Goal: Transaction & Acquisition: Purchase product/service

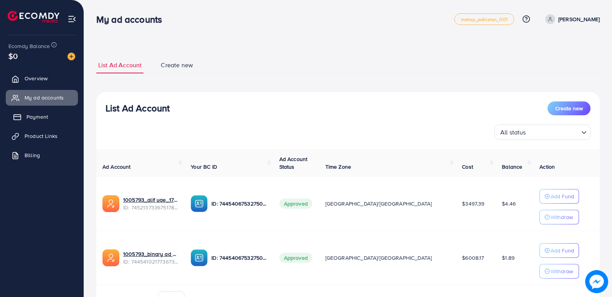
click at [35, 119] on span "Payment" at bounding box center [36, 117] width 21 height 8
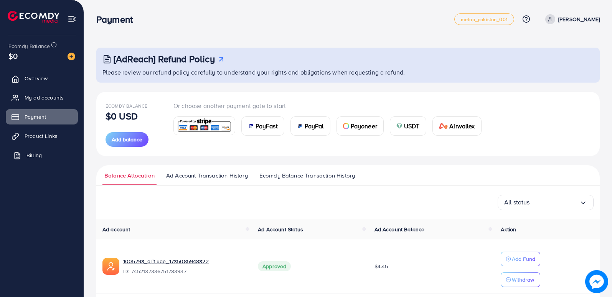
click at [36, 155] on span "Billing" at bounding box center [33, 155] width 15 height 8
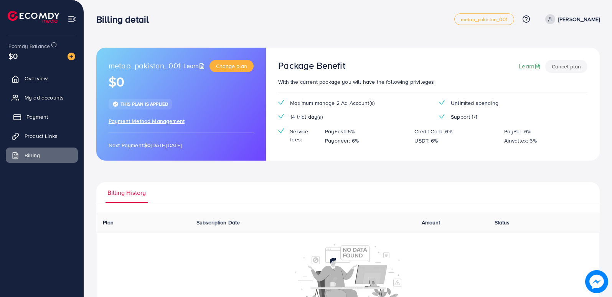
click at [35, 116] on span "Payment" at bounding box center [36, 117] width 21 height 8
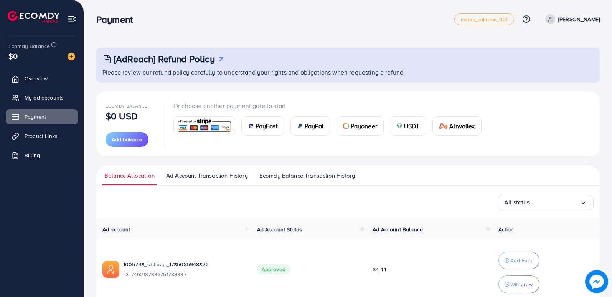
click at [287, 175] on span "Ecomdy Balance Transaction History" at bounding box center [307, 175] width 96 height 8
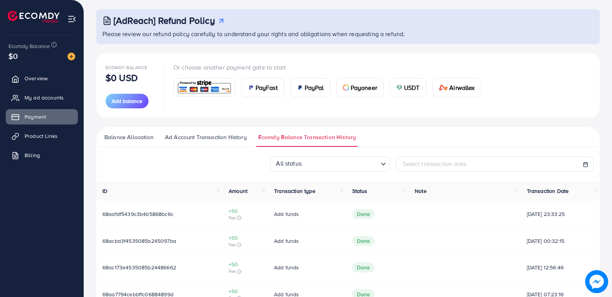
scroll to position [77, 0]
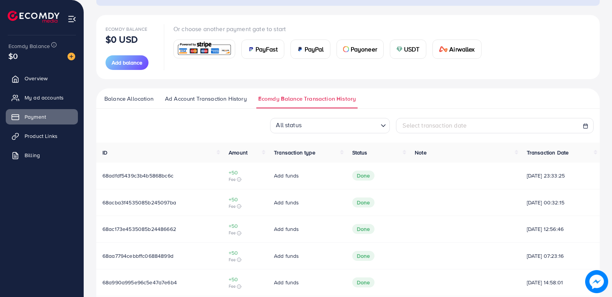
click at [263, 50] on span "PayFast" at bounding box center [267, 49] width 22 height 9
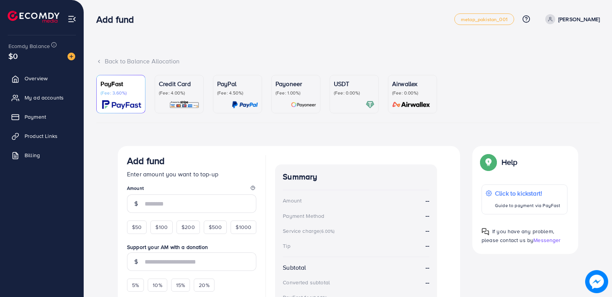
scroll to position [77, 0]
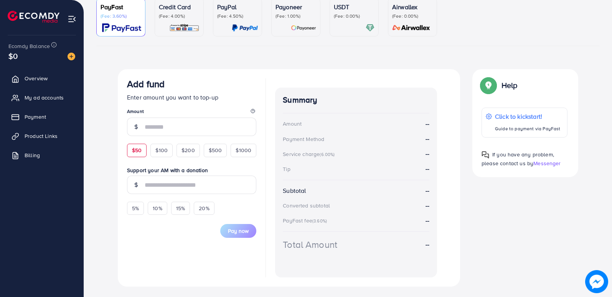
click at [135, 152] on span "$50" at bounding box center [137, 150] width 10 height 8
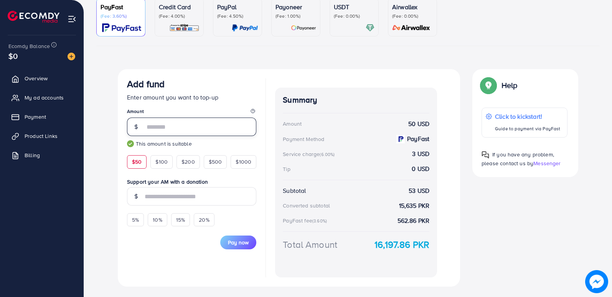
click at [189, 127] on input "**" at bounding box center [201, 126] width 112 height 18
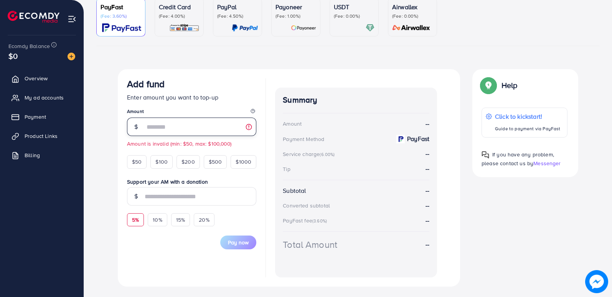
type input "**"
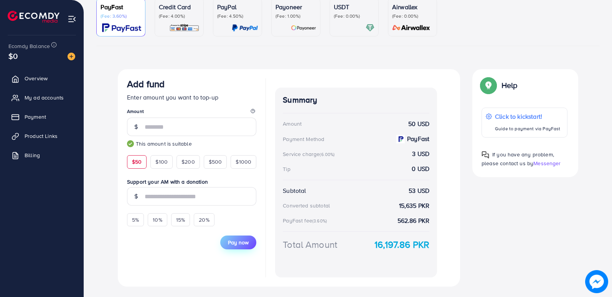
click at [240, 244] on span "Pay now" at bounding box center [238, 242] width 21 height 8
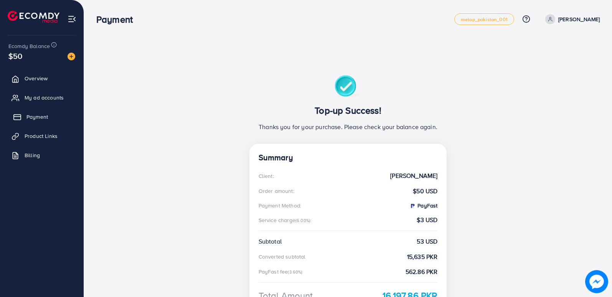
click at [46, 116] on span "Payment" at bounding box center [36, 117] width 21 height 8
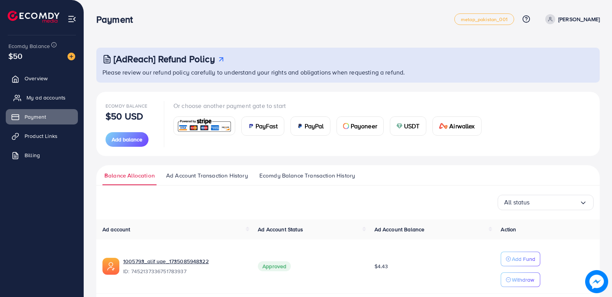
click at [48, 98] on span "My ad accounts" at bounding box center [45, 98] width 39 height 8
